Goal: Information Seeking & Learning: Check status

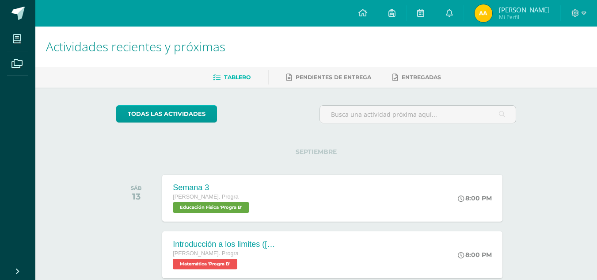
scroll to position [0, 0]
click at [455, 23] on link at bounding box center [449, 13] width 28 height 27
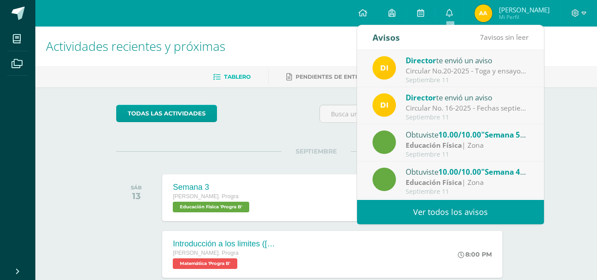
click at [414, 202] on link "Ver todos los avisos" at bounding box center [450, 212] width 187 height 24
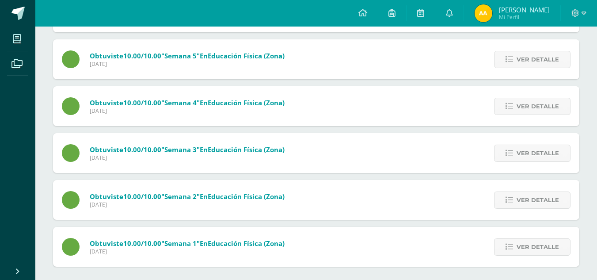
scroll to position [195, 0]
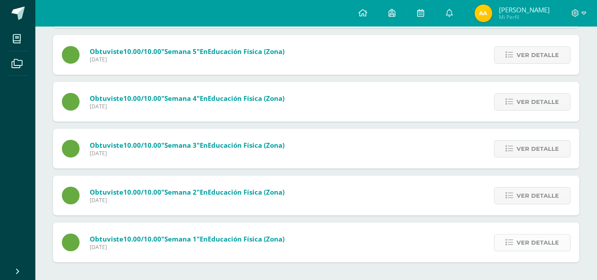
click at [506, 238] on link "Ver detalle" at bounding box center [532, 242] width 76 height 17
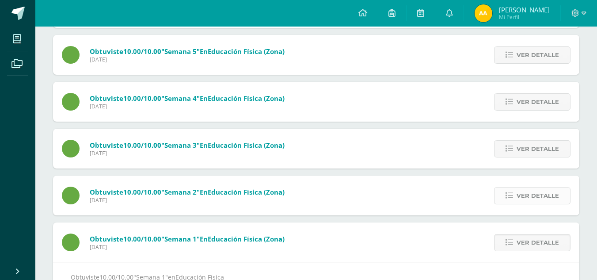
click at [524, 192] on span "Ver detalle" at bounding box center [538, 195] width 42 height 16
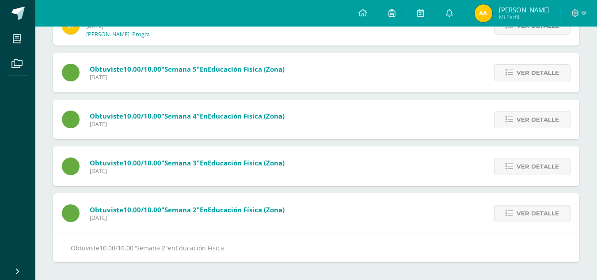
scroll to position [177, 0]
click at [513, 152] on div "Ver detalle" at bounding box center [530, 166] width 99 height 40
click at [509, 117] on icon at bounding box center [510, 120] width 8 height 8
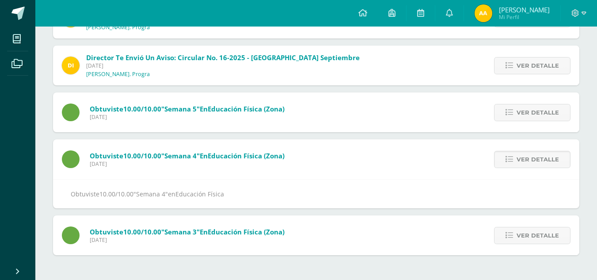
scroll to position [130, 0]
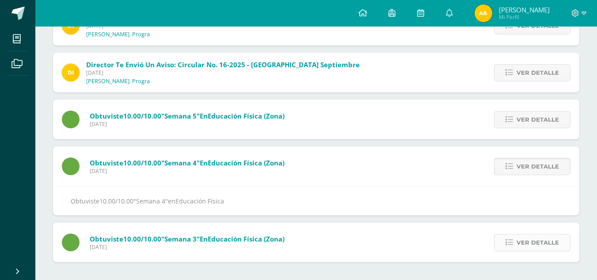
click at [532, 243] on span "Ver detalle" at bounding box center [538, 242] width 42 height 16
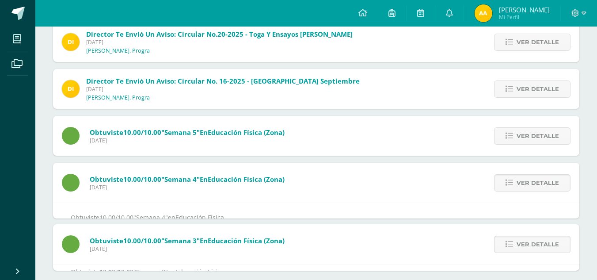
scroll to position [84, 0]
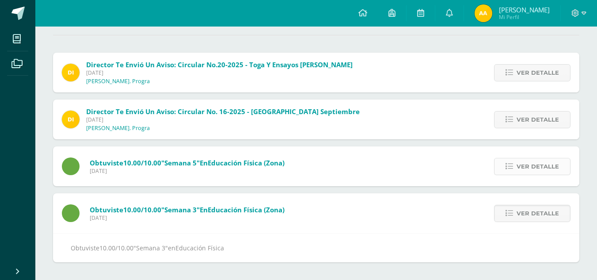
click at [521, 166] on span "Ver detalle" at bounding box center [538, 166] width 42 height 16
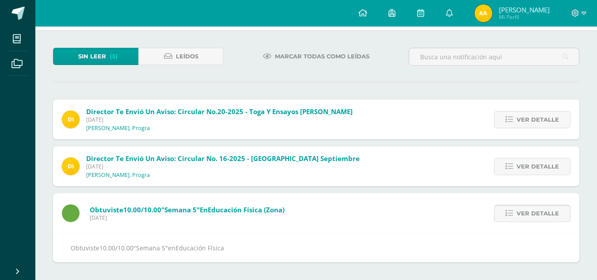
scroll to position [37, 0]
click at [512, 162] on link "Ver detalle" at bounding box center [532, 166] width 76 height 17
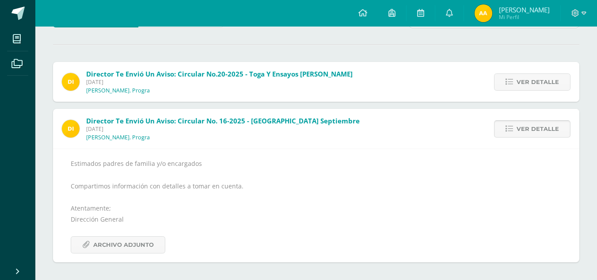
scroll to position [74, 0]
click at [149, 243] on span "Archivo Adjunto" at bounding box center [123, 244] width 61 height 16
click at [511, 86] on link "Ver detalle" at bounding box center [532, 81] width 76 height 17
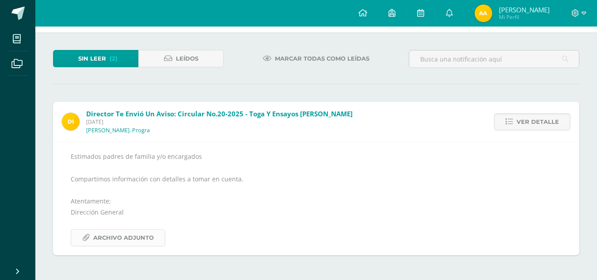
scroll to position [27, 0]
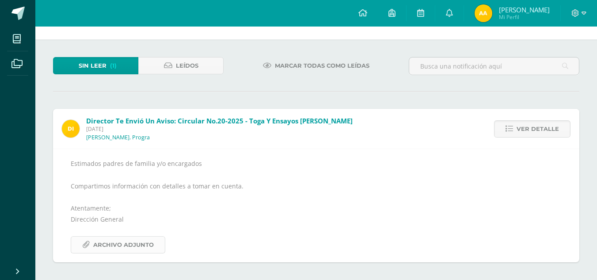
click at [138, 251] on span "Archivo Adjunto" at bounding box center [123, 244] width 61 height 16
click at [361, 13] on icon at bounding box center [362, 13] width 9 height 8
